Goal: Information Seeking & Learning: Check status

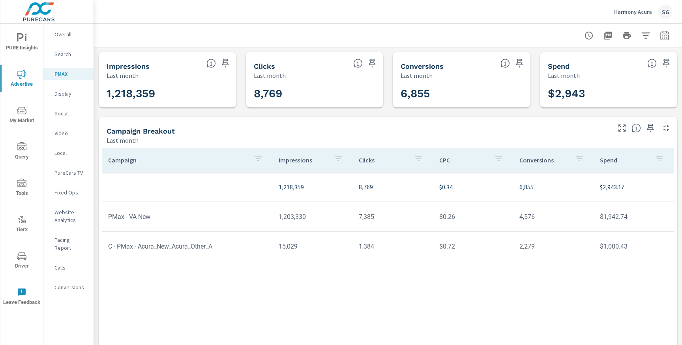
click at [643, 16] on div "Harmony Acura SG" at bounding box center [644, 12] width 58 height 14
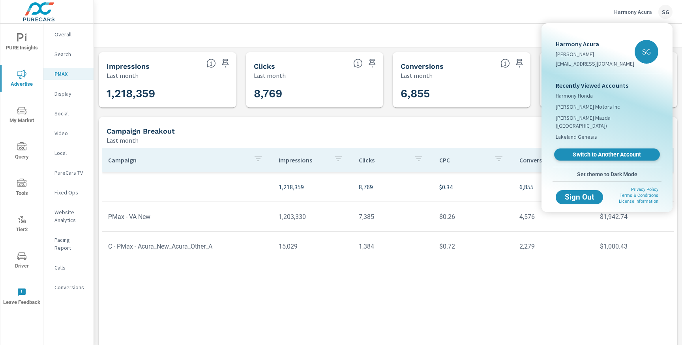
click at [587, 151] on span "Switch to Another Account" at bounding box center [607, 155] width 97 height 8
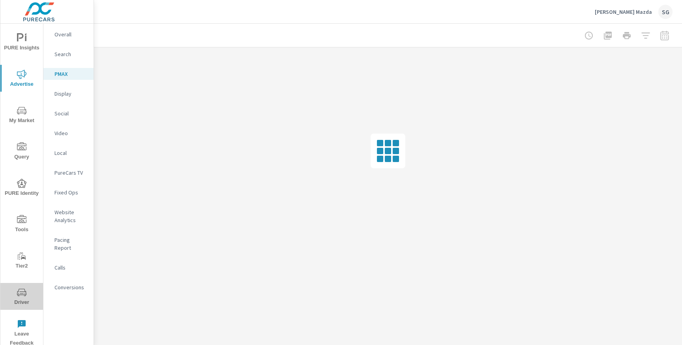
click at [24, 293] on icon "nav menu" at bounding box center [21, 292] width 9 height 9
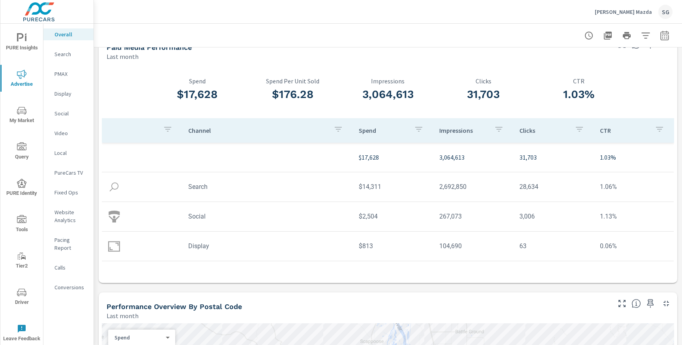
scroll to position [22, 0]
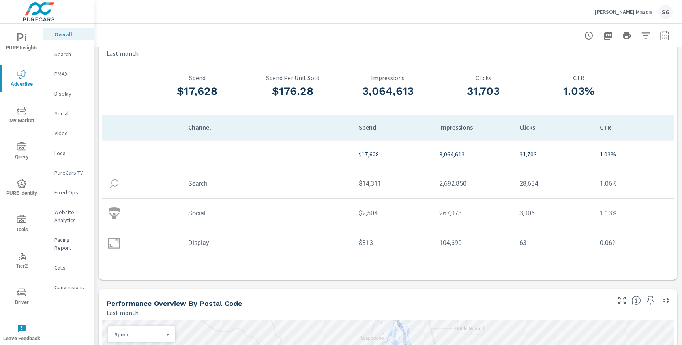
click at [664, 38] on icon "button" at bounding box center [664, 35] width 9 height 9
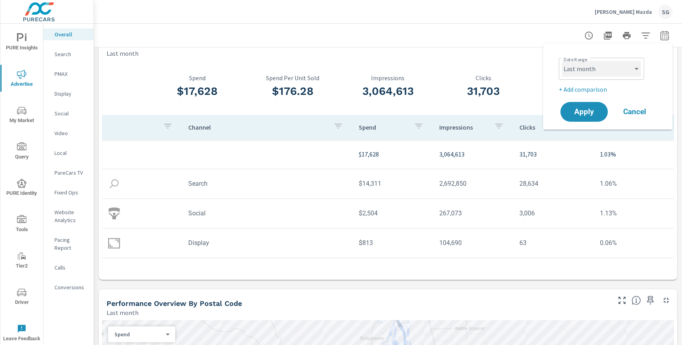
click at [616, 68] on select "Custom [DATE] Last week Last 7 days Last 14 days Last 30 days Last 45 days Last…" at bounding box center [601, 69] width 79 height 16
click at [562, 61] on select "Custom [DATE] Last week Last 7 days Last 14 days Last 30 days Last 45 days Last…" at bounding box center [601, 69] width 79 height 16
select select "Month to date"
click at [594, 115] on span "Apply" at bounding box center [584, 112] width 32 height 8
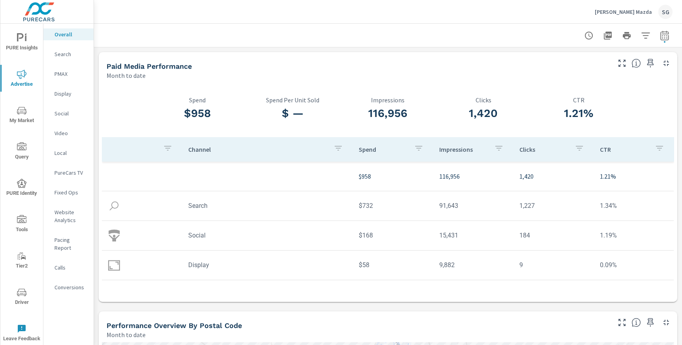
click at [67, 56] on p "Search" at bounding box center [71, 54] width 33 height 8
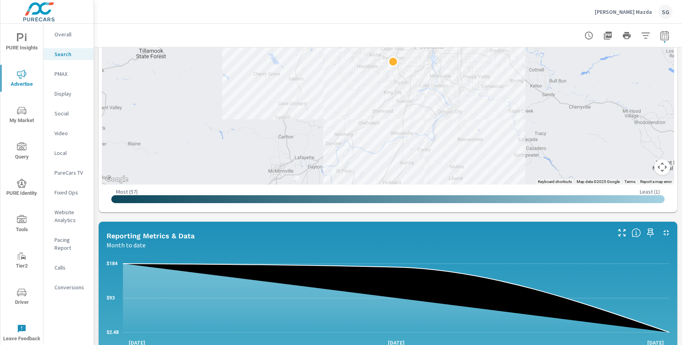
scroll to position [230, 0]
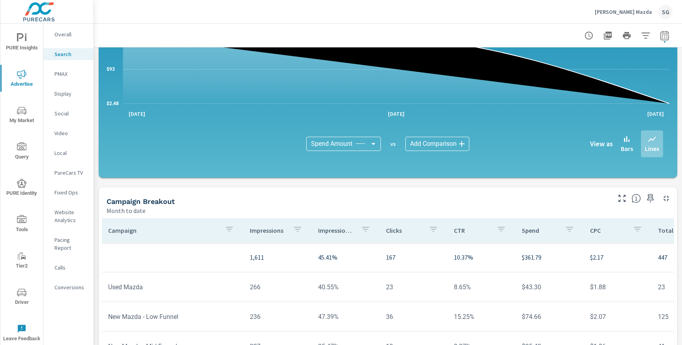
scroll to position [464, 0]
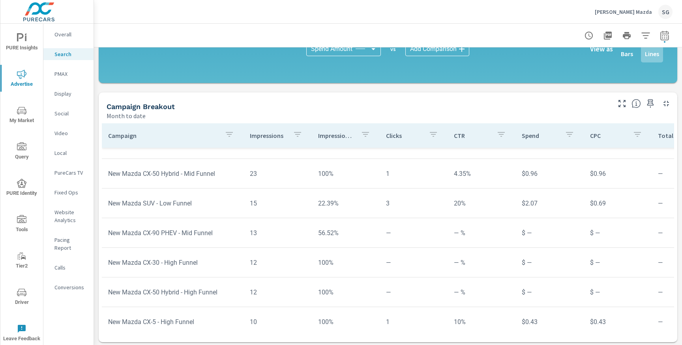
scroll to position [545, 0]
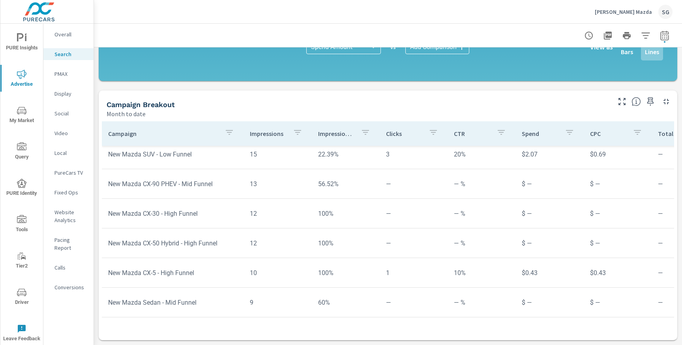
scroll to position [453, 0]
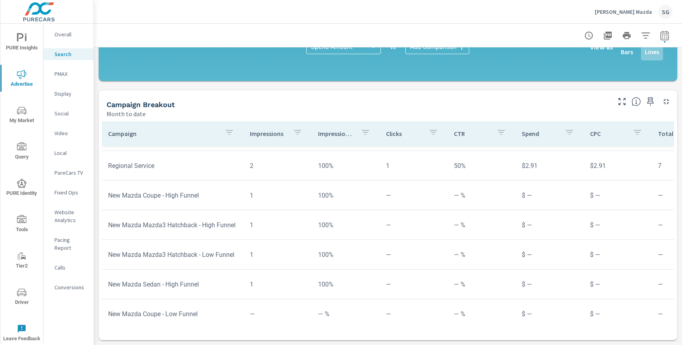
scroll to position [887, 0]
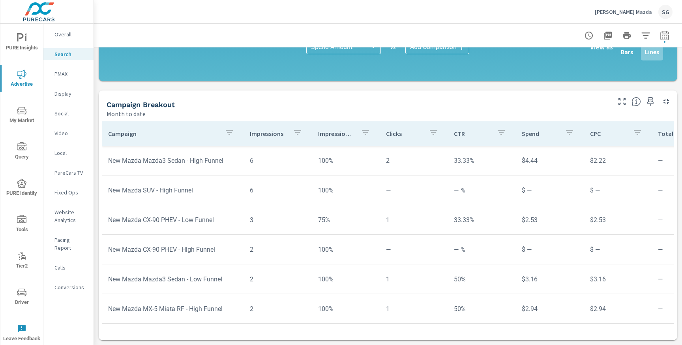
scroll to position [680, 0]
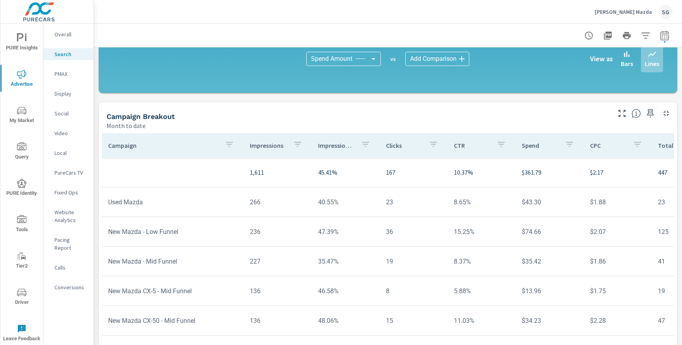
scroll to position [545, 0]
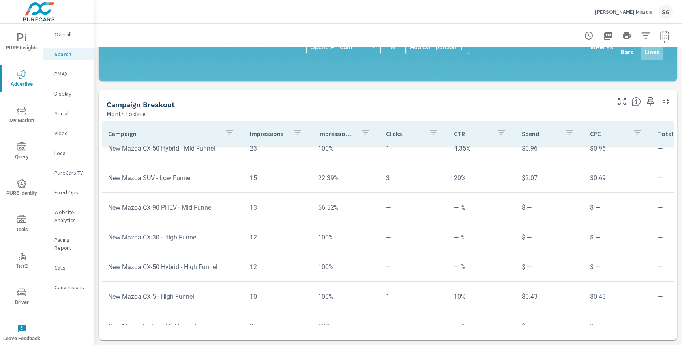
scroll to position [434, 0]
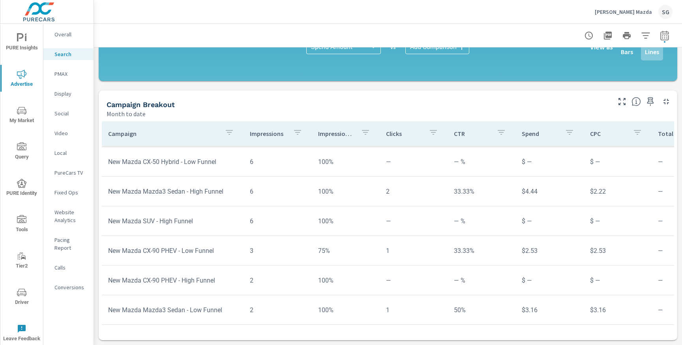
scroll to position [652, 0]
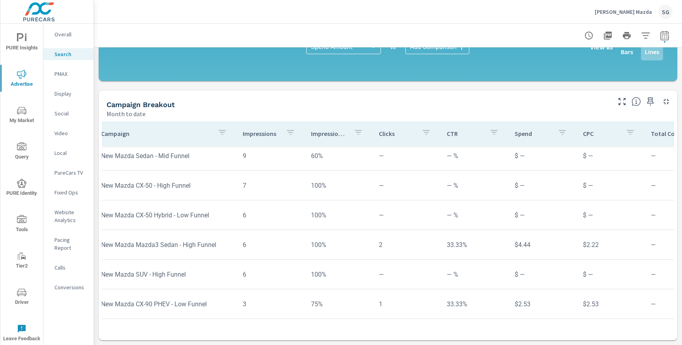
scroll to position [597, 0]
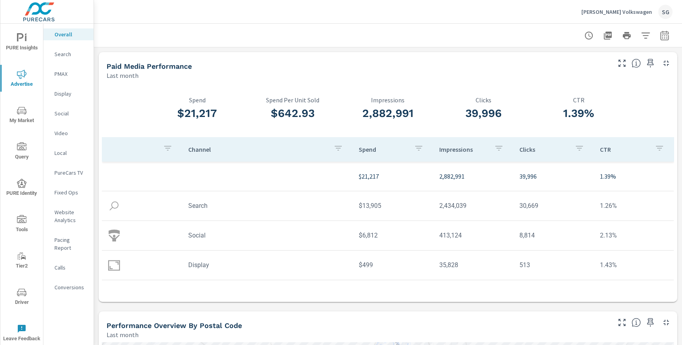
click at [661, 42] on button "button" at bounding box center [665, 36] width 16 height 16
select select "Last month"
click at [600, 92] on p "+ Add comparison" at bounding box center [609, 89] width 101 height 9
select select "Previous period"
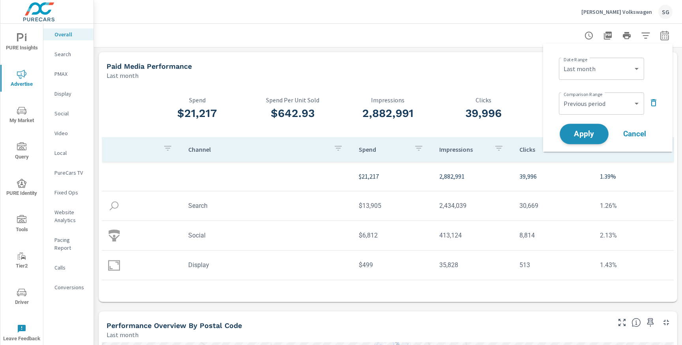
click at [583, 133] on span "Apply" at bounding box center [584, 134] width 32 height 8
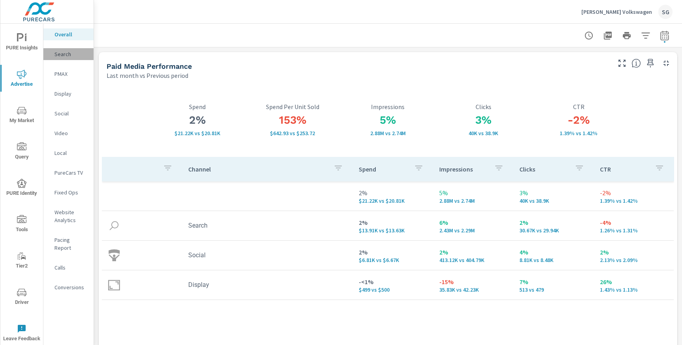
click at [57, 58] on p "Search" at bounding box center [71, 54] width 33 height 8
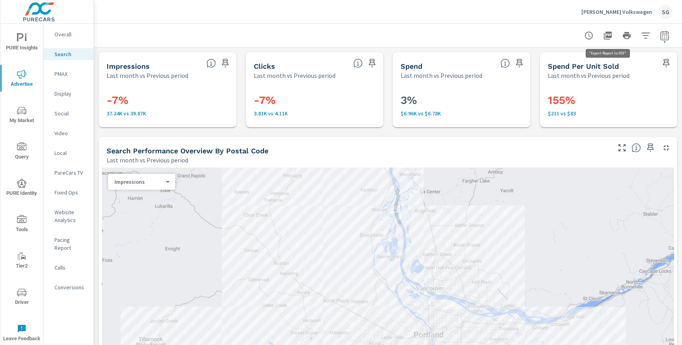
click at [610, 39] on icon "button" at bounding box center [607, 35] width 9 height 9
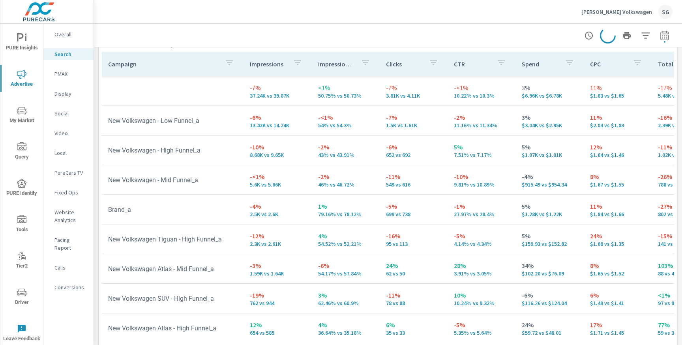
scroll to position [801, 0]
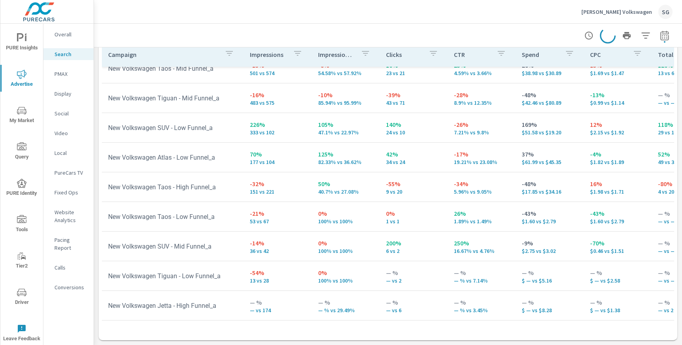
scroll to position [423, 0]
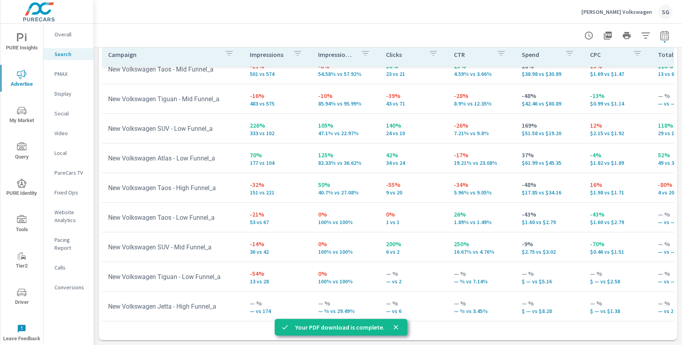
scroll to position [278, 0]
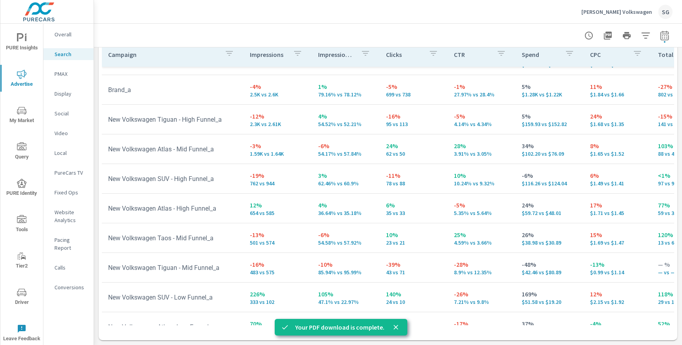
scroll to position [89, 0]
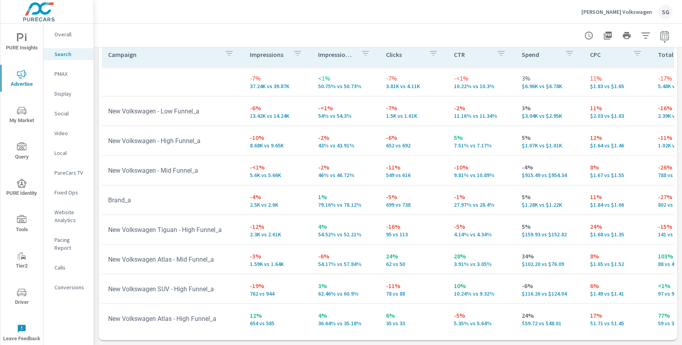
click at [62, 115] on p "Social" at bounding box center [71, 113] width 33 height 8
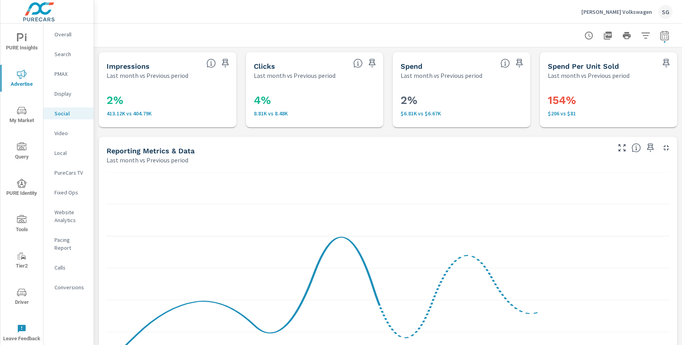
click at [610, 39] on icon "button" at bounding box center [608, 36] width 8 height 8
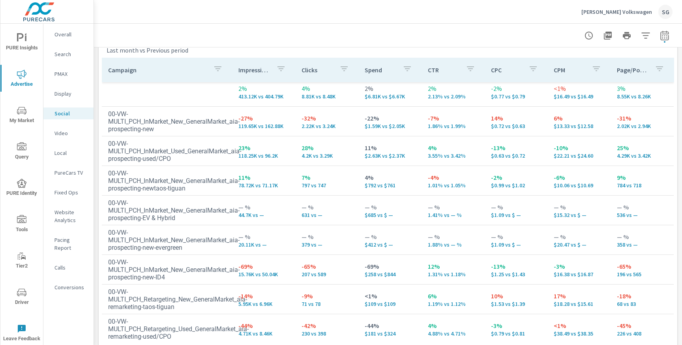
scroll to position [4, 0]
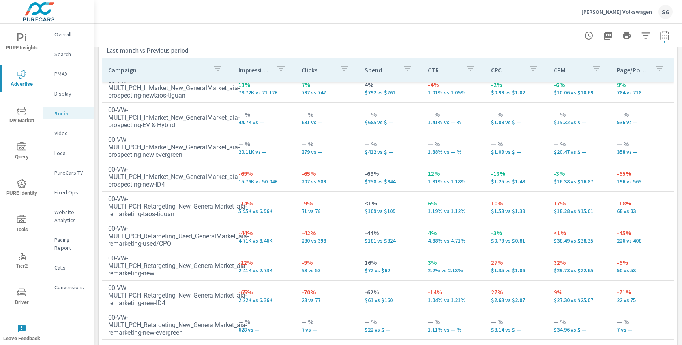
scroll to position [95, 0]
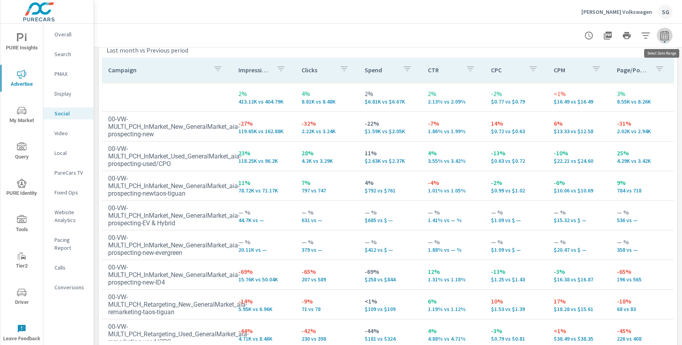
click at [665, 41] on span "button" at bounding box center [665, 42] width 2 height 2
select select "Last month"
select select "Previous period"
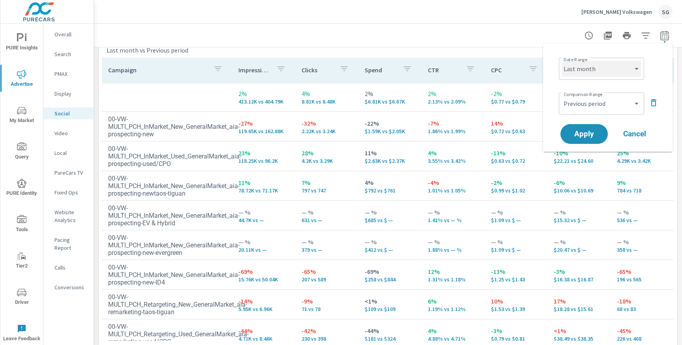
click at [618, 75] on select "Custom [DATE] Last week Last 7 days Last 14 days Last 30 days Last 45 days Last…" at bounding box center [601, 69] width 79 height 16
click at [562, 61] on select "Custom [DATE] Last week Last 7 days Last 14 days Last 30 days Last 45 days Last…" at bounding box center [601, 69] width 79 height 16
select select "Month to date"
click at [652, 103] on icon "button" at bounding box center [654, 102] width 6 height 7
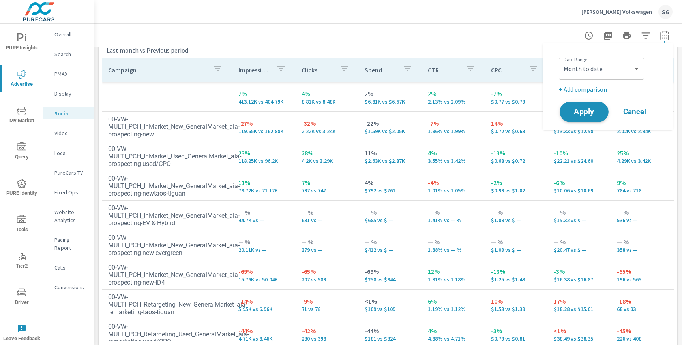
click at [592, 109] on span "Apply" at bounding box center [584, 112] width 32 height 8
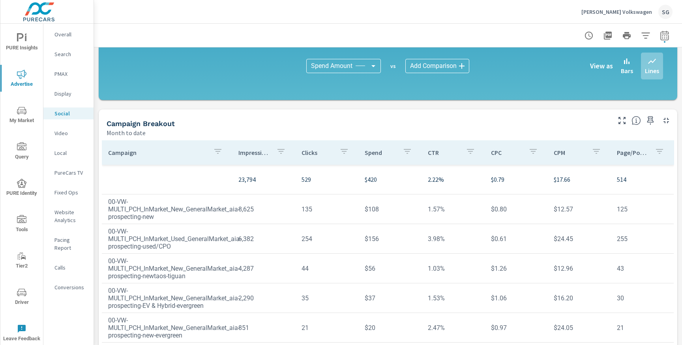
scroll to position [221, 0]
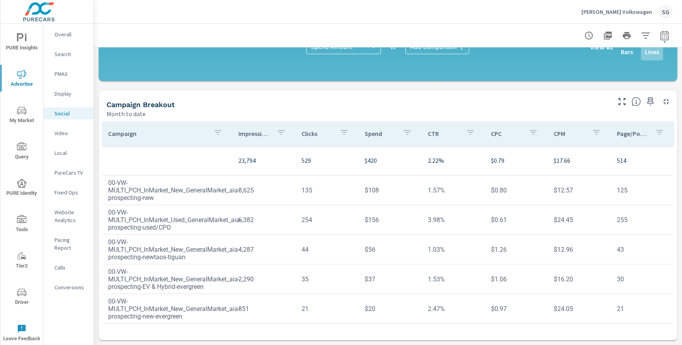
click at [21, 297] on span "Driver" at bounding box center [22, 297] width 38 height 19
